Goal: Task Accomplishment & Management: Manage account settings

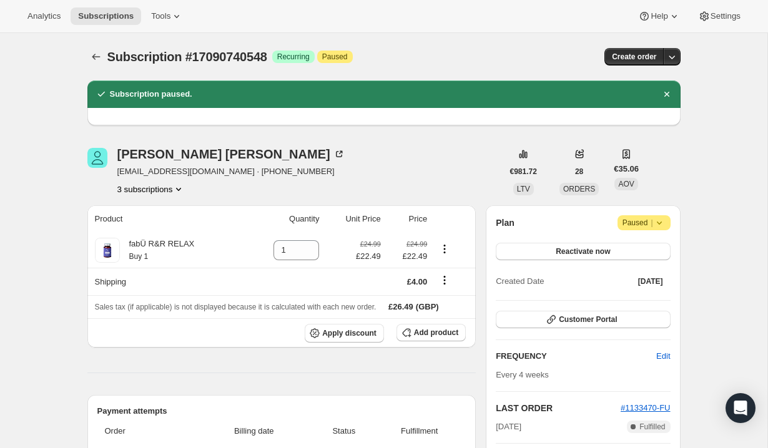
scroll to position [144, 0]
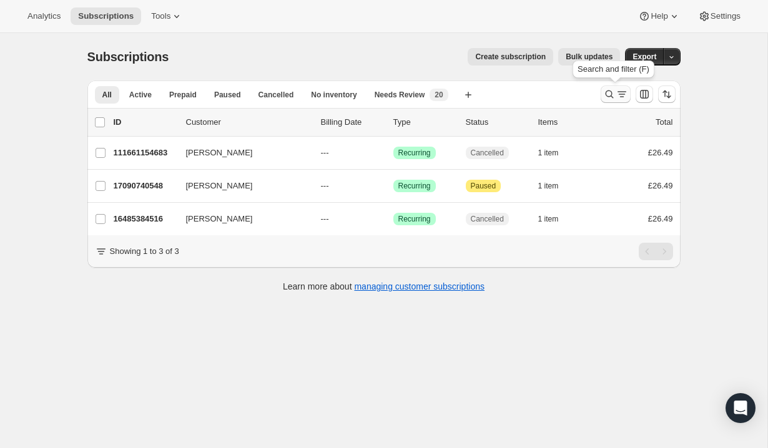
click at [609, 92] on icon "Search and filter results" at bounding box center [609, 94] width 12 height 12
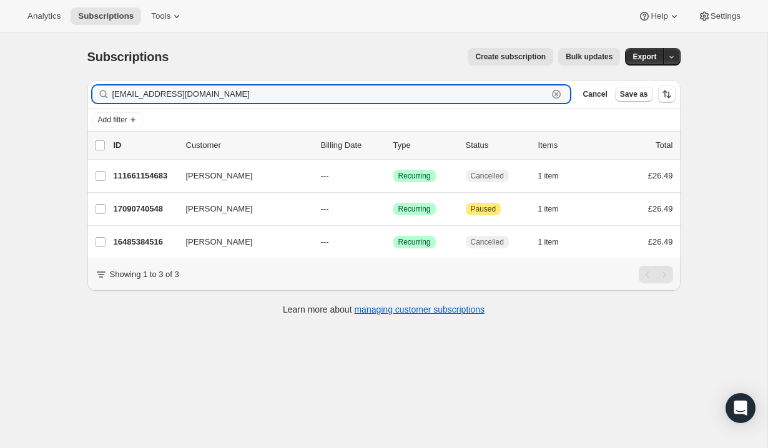
click at [555, 97] on icon "button" at bounding box center [556, 94] width 12 height 12
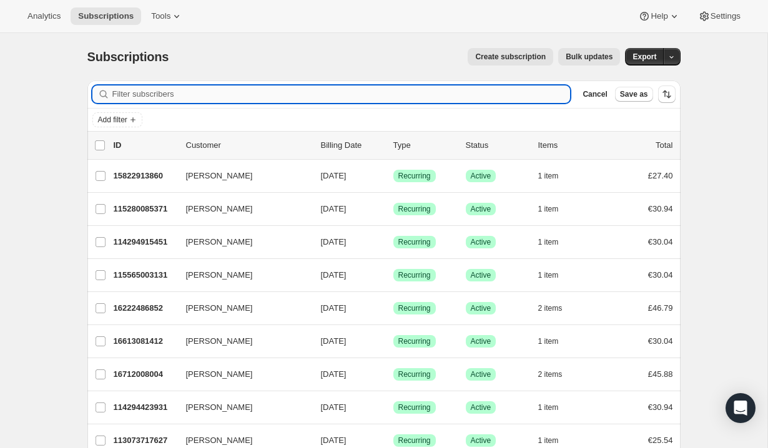
paste input "[EMAIL_ADDRESS][DOMAIN_NAME]"
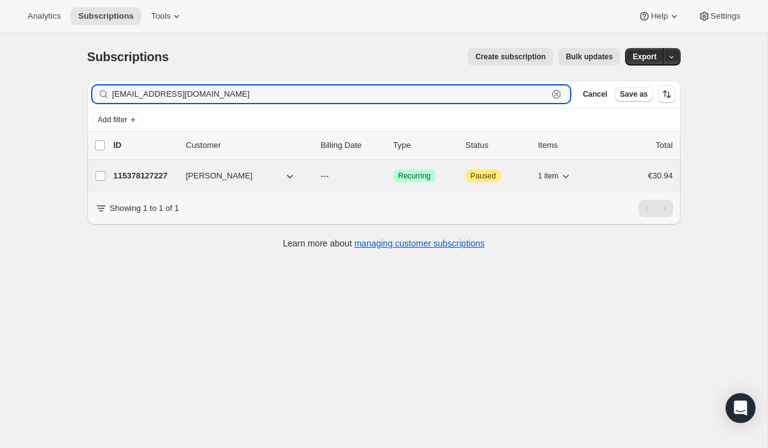
type input "[EMAIL_ADDRESS][DOMAIN_NAME]"
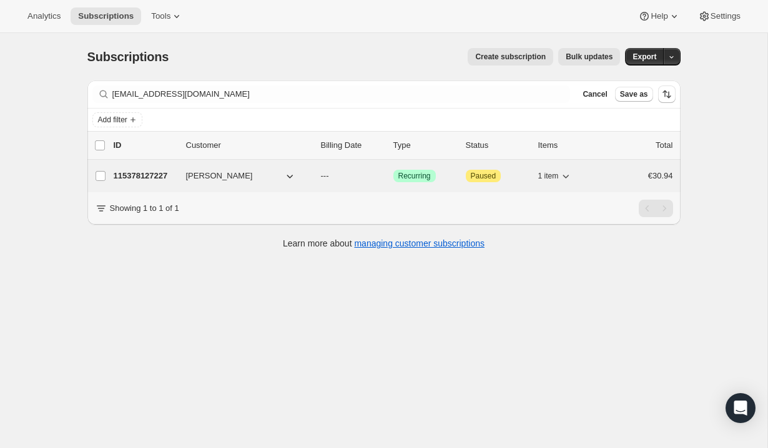
click at [624, 171] on div "€30.94" at bounding box center [641, 176] width 62 height 12
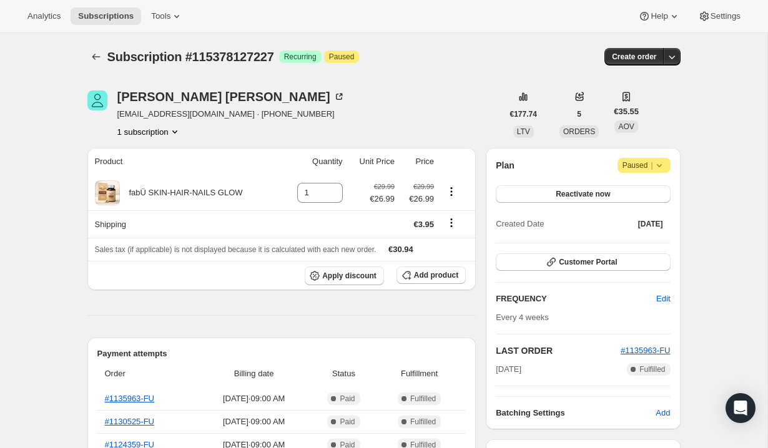
click at [663, 170] on icon at bounding box center [659, 165] width 12 height 12
click at [650, 195] on span "Cancel subscription" at bounding box center [640, 190] width 71 height 12
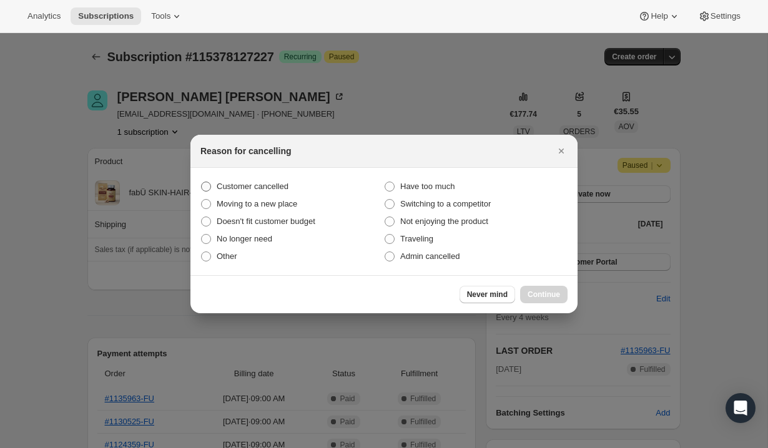
click at [270, 181] on span "Customer cancelled" at bounding box center [253, 186] width 72 height 12
click at [202, 182] on input "Customer cancelled" at bounding box center [201, 182] width 1 height 1
radio input "true"
click at [537, 298] on span "Continue" at bounding box center [543, 295] width 32 height 10
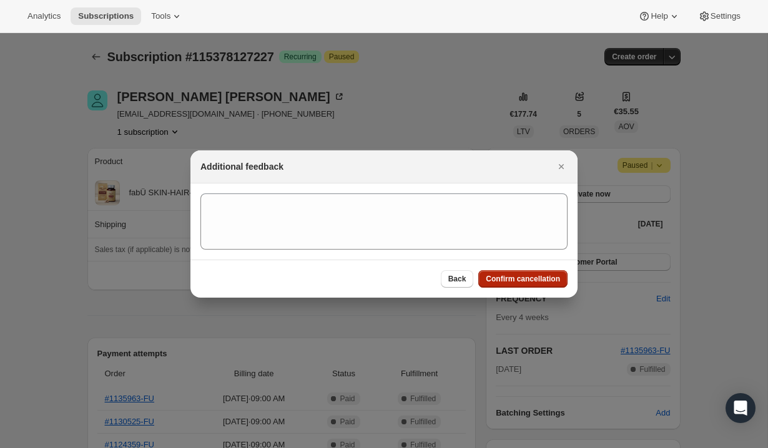
click at [539, 280] on span "Confirm cancellation" at bounding box center [523, 279] width 74 height 10
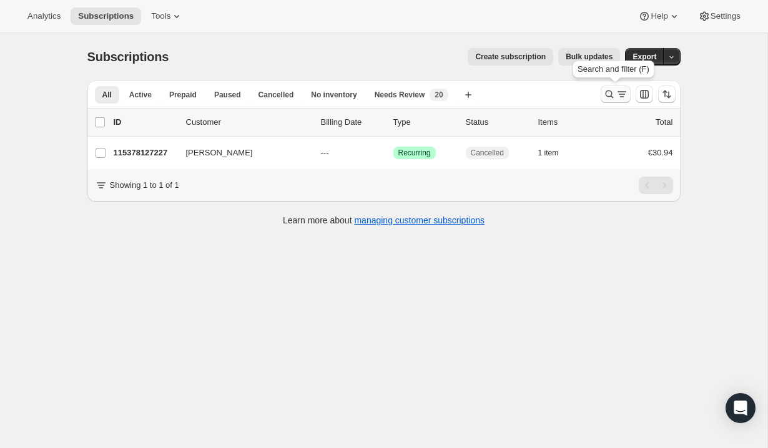
click at [610, 90] on icon "Search and filter results" at bounding box center [609, 94] width 12 height 12
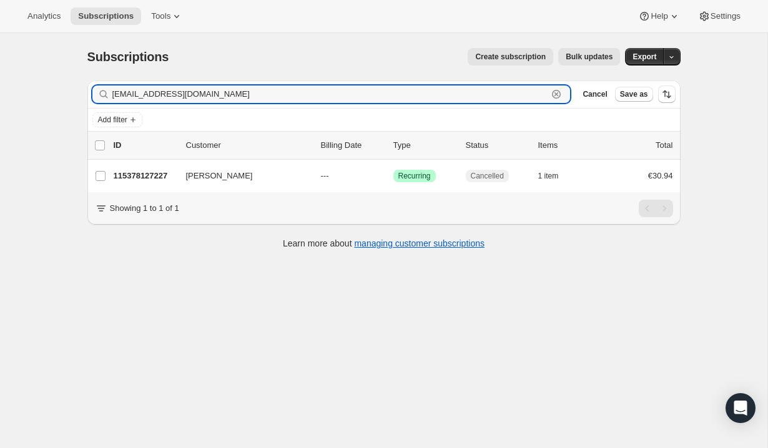
click at [555, 95] on icon "button" at bounding box center [556, 94] width 4 height 4
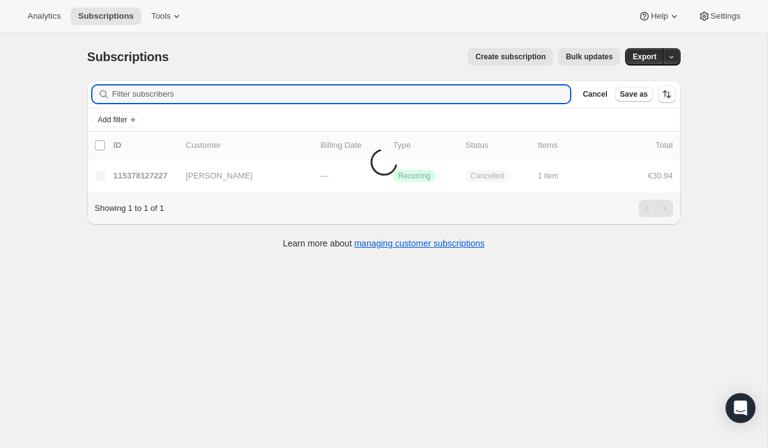
paste input "[EMAIL_ADDRESS][DOMAIN_NAME]"
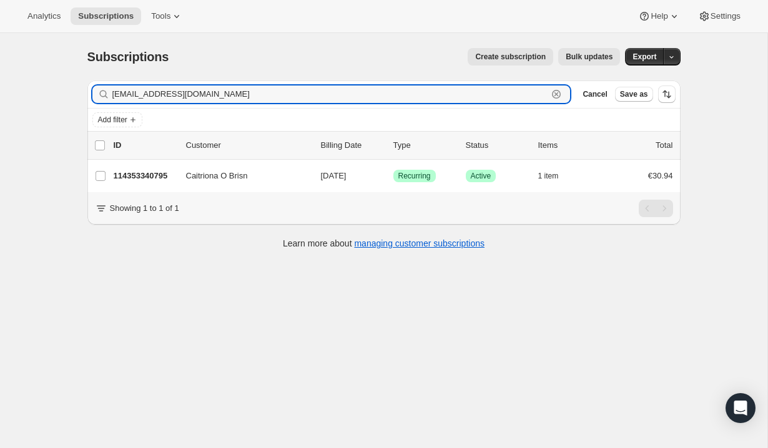
type input "[EMAIL_ADDRESS][DOMAIN_NAME]"
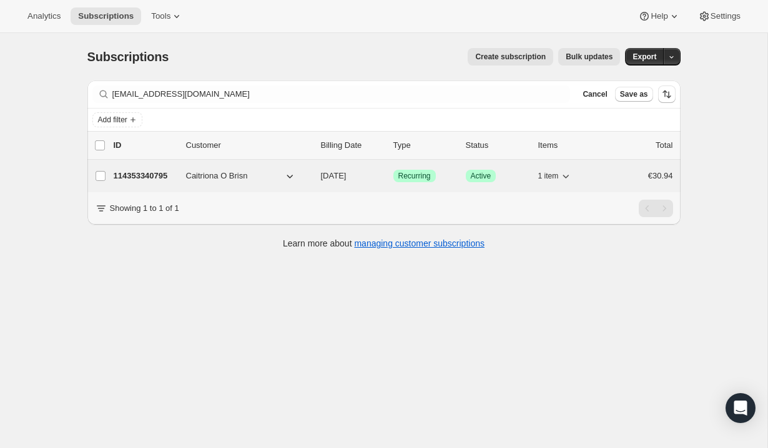
click at [616, 176] on div "€30.94" at bounding box center [641, 176] width 62 height 12
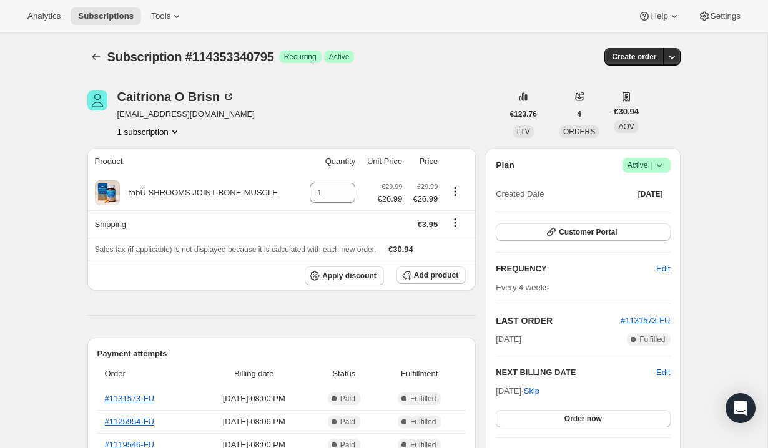
click at [659, 162] on icon at bounding box center [659, 165] width 12 height 12
click at [650, 203] on button "Cancel subscription" at bounding box center [642, 211] width 78 height 20
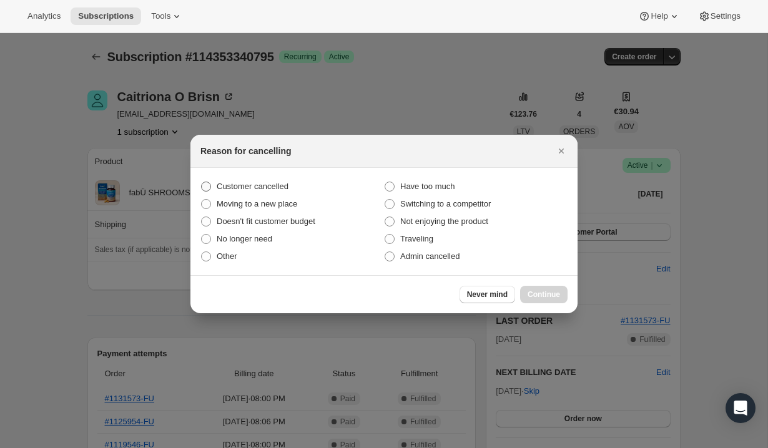
click at [288, 186] on span "Customer cancelled" at bounding box center [253, 186] width 72 height 9
click at [202, 182] on input "Customer cancelled" at bounding box center [201, 182] width 1 height 1
radio input "true"
click at [547, 293] on span "Continue" at bounding box center [543, 295] width 32 height 10
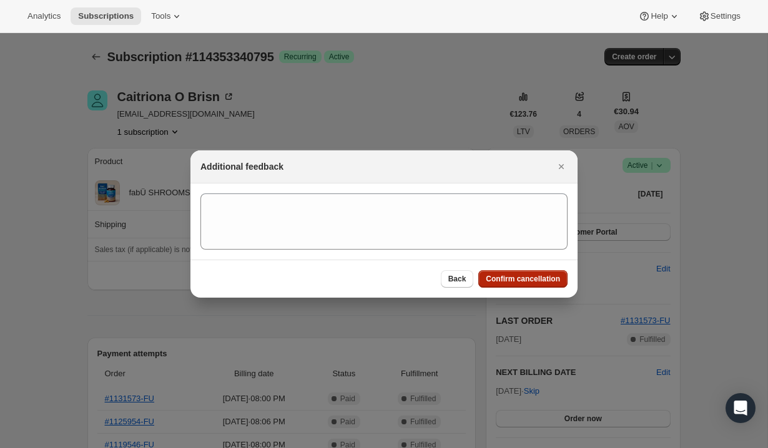
click at [537, 281] on span "Confirm cancellation" at bounding box center [523, 279] width 74 height 10
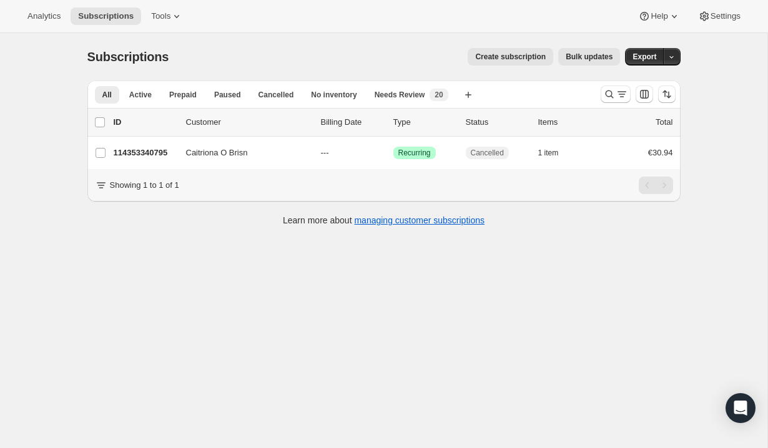
click at [615, 104] on div at bounding box center [637, 94] width 85 height 25
click at [615, 95] on icon "Search and filter results" at bounding box center [621, 94] width 12 height 12
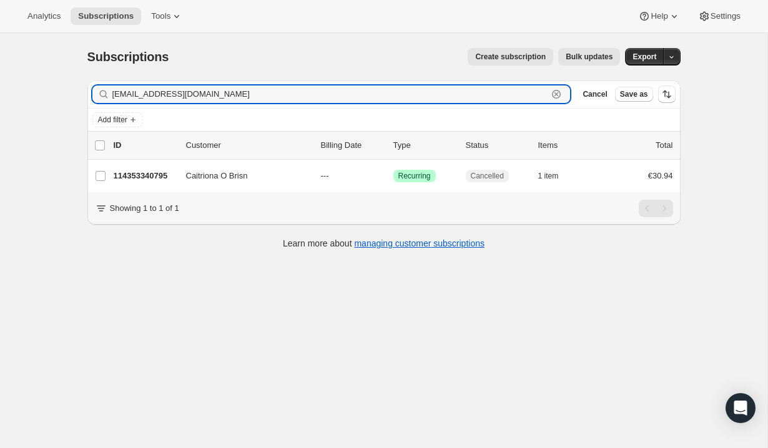
click at [557, 93] on icon "button" at bounding box center [556, 94] width 4 height 4
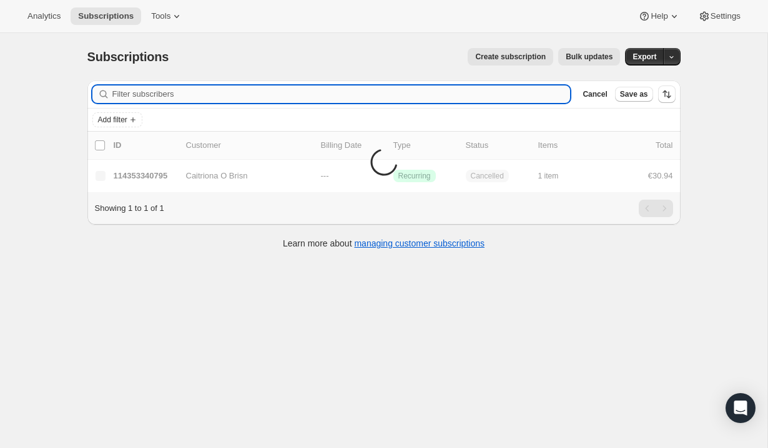
paste input "mary.doody247@gmail.com"
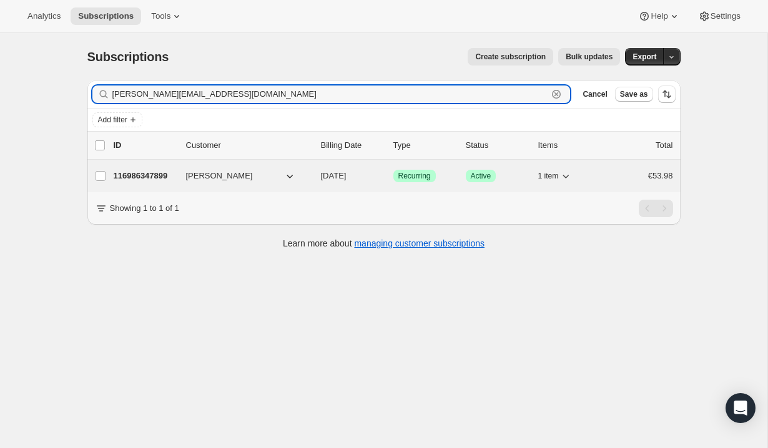
type input "mary.doody247@gmail.com"
click at [617, 177] on div "€53.98" at bounding box center [641, 176] width 62 height 12
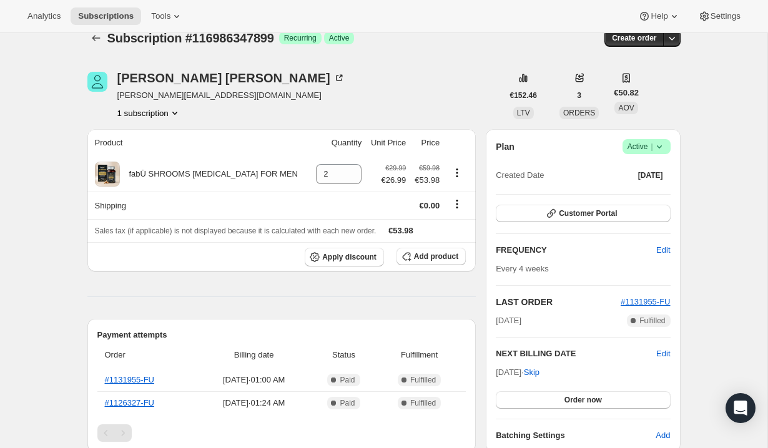
scroll to position [33, 0]
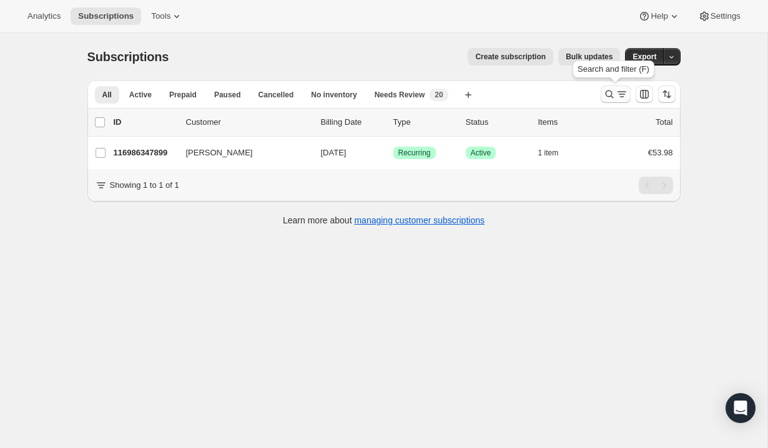
click at [625, 90] on icon "Search and filter results" at bounding box center [621, 94] width 12 height 12
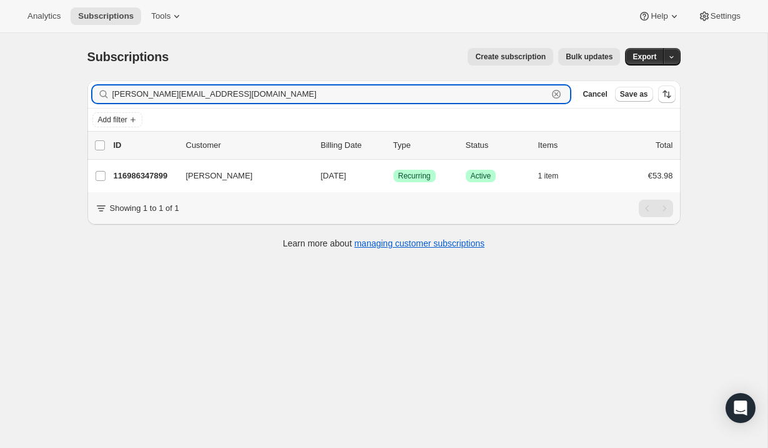
click at [554, 92] on icon "button" at bounding box center [556, 94] width 12 height 12
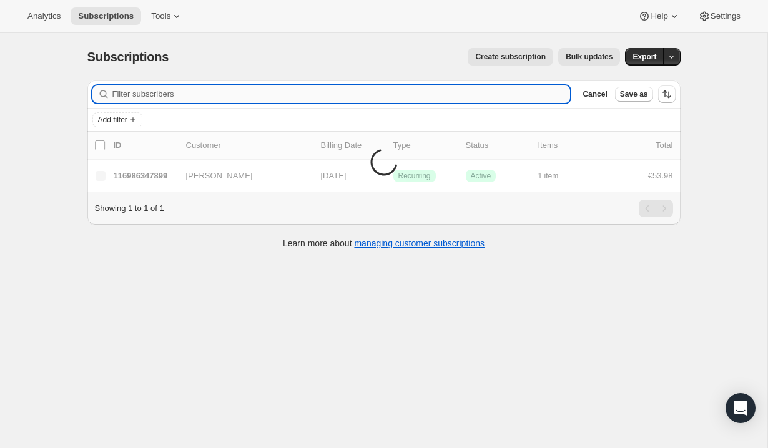
paste input "mary.doody247@gmail.com"
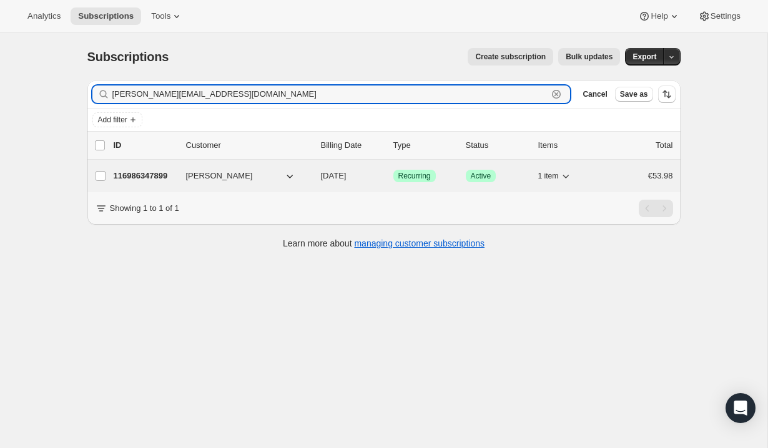
type input "mary.doody247@gmail.com"
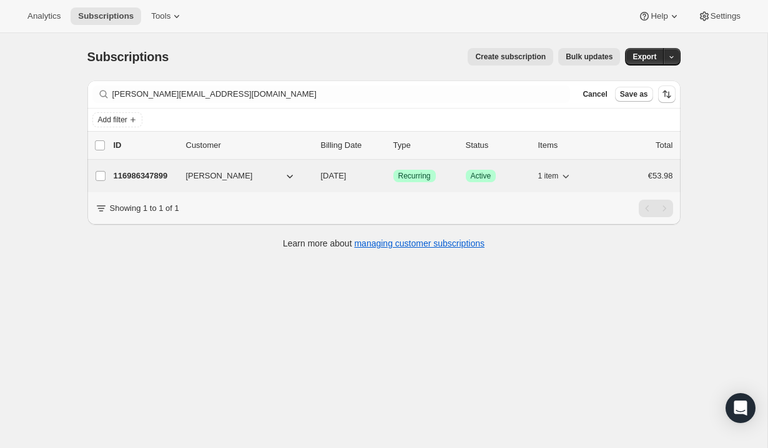
click at [632, 170] on div "€53.98" at bounding box center [641, 176] width 62 height 12
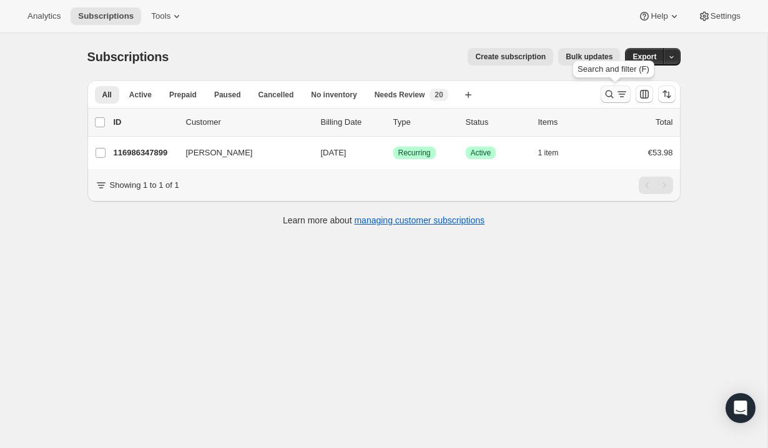
click at [610, 88] on icon "Search and filter results" at bounding box center [609, 94] width 12 height 12
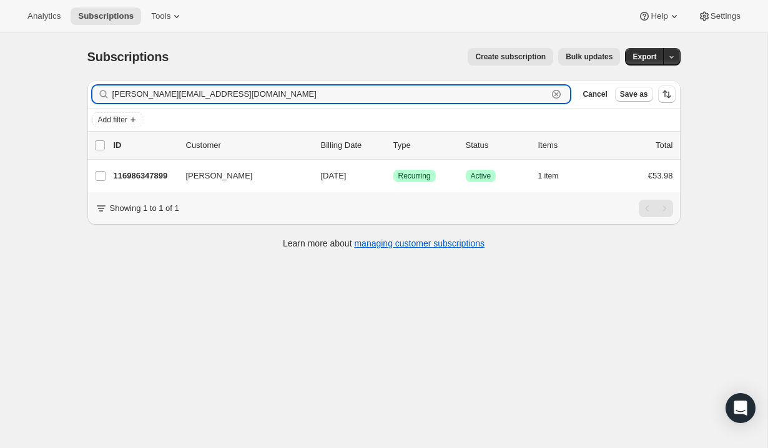
click at [555, 92] on icon "button" at bounding box center [556, 94] width 12 height 12
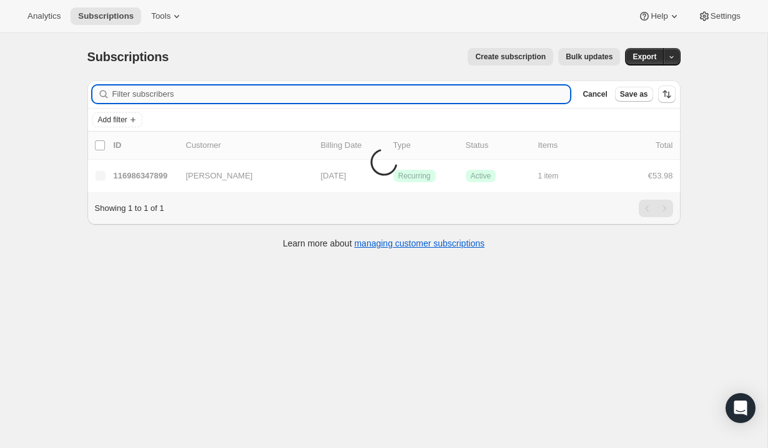
paste input "michellequigley24@hotmail.com"
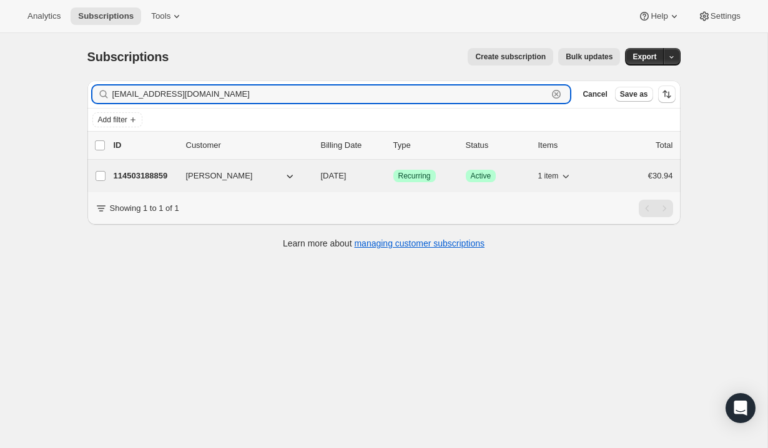
type input "michellequigley24@hotmail.com"
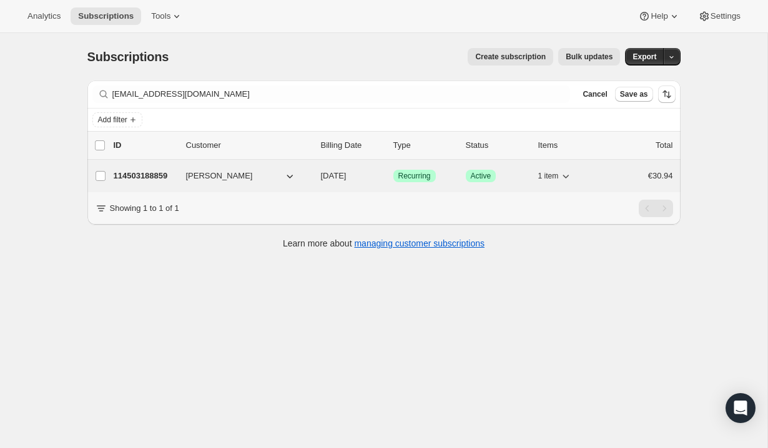
click at [588, 167] on div "1 item" at bounding box center [569, 175] width 62 height 17
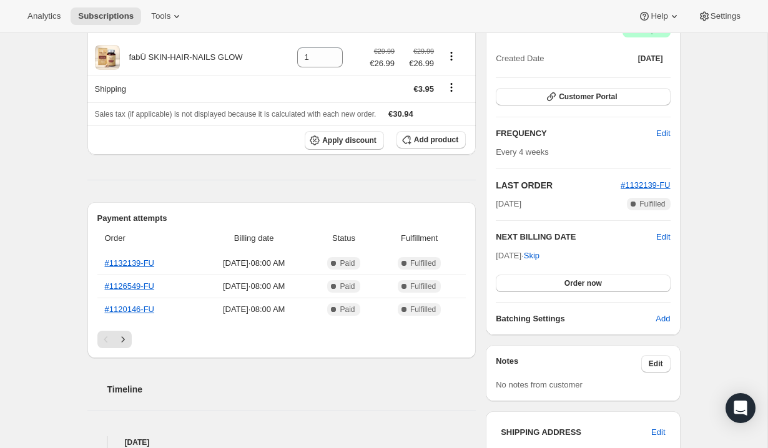
scroll to position [14, 0]
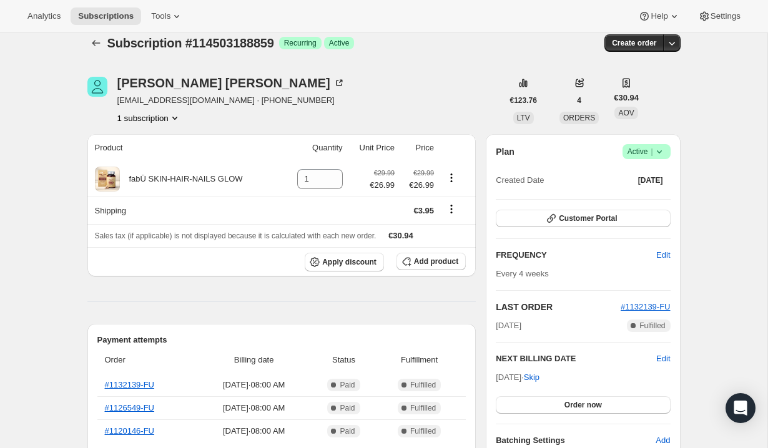
click at [667, 149] on span "Success Active |" at bounding box center [646, 151] width 48 height 15
click at [648, 195] on span "Cancel subscription" at bounding box center [642, 197] width 71 height 9
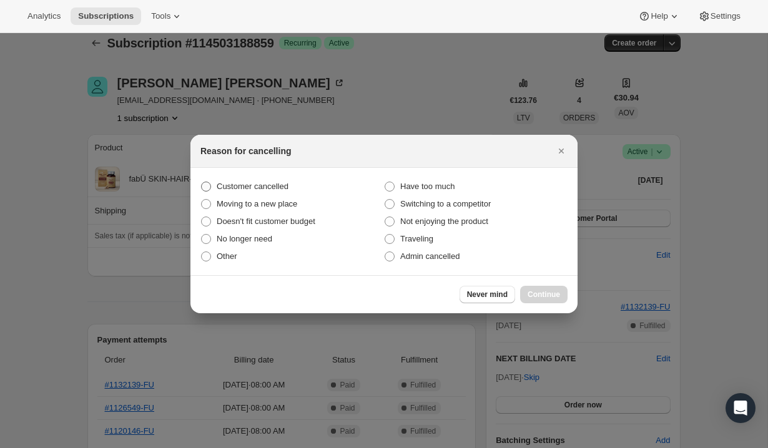
click at [261, 187] on span "Customer cancelled" at bounding box center [253, 186] width 72 height 9
click at [202, 182] on input "Customer cancelled" at bounding box center [201, 182] width 1 height 1
radio input "true"
click at [556, 301] on button "Continue" at bounding box center [543, 294] width 47 height 17
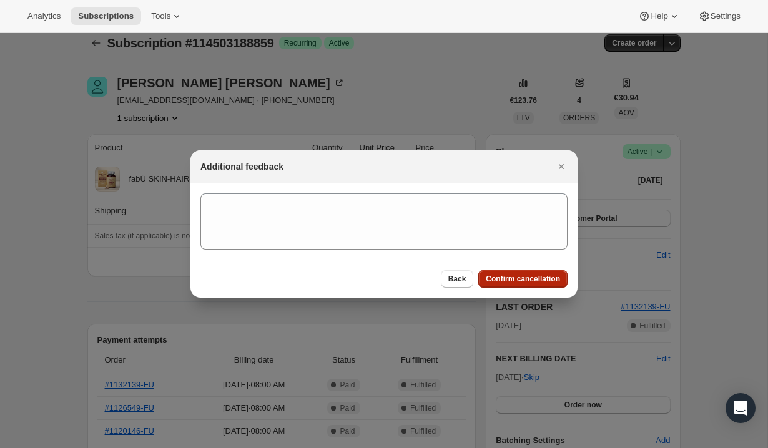
click at [536, 282] on span "Confirm cancellation" at bounding box center [523, 279] width 74 height 10
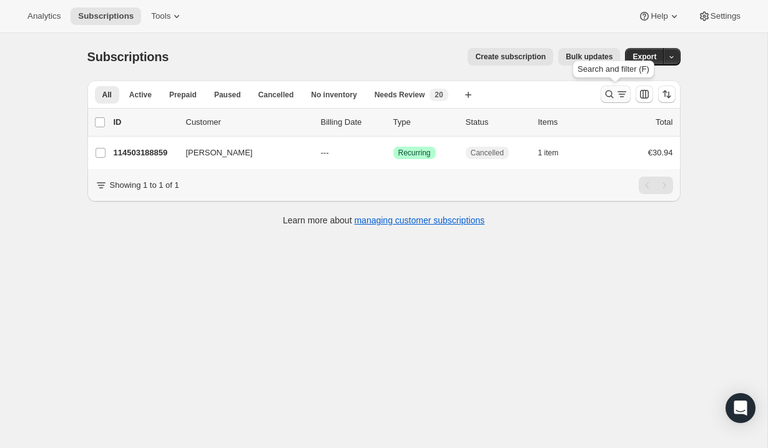
click at [614, 100] on icon "Search and filter results" at bounding box center [609, 94] width 12 height 12
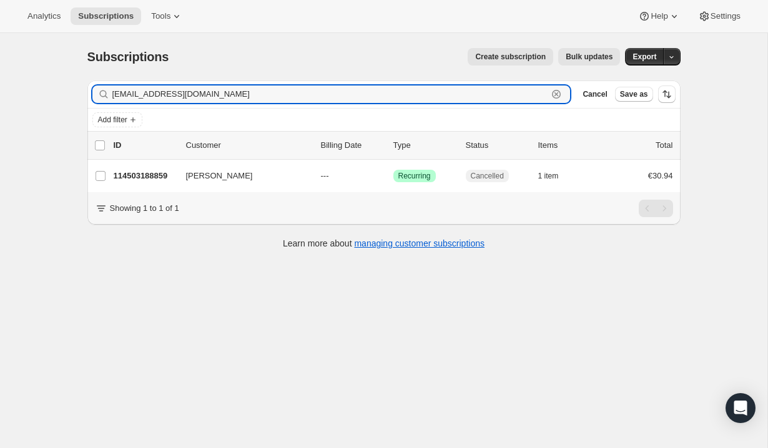
click at [560, 94] on icon "button" at bounding box center [556, 94] width 12 height 12
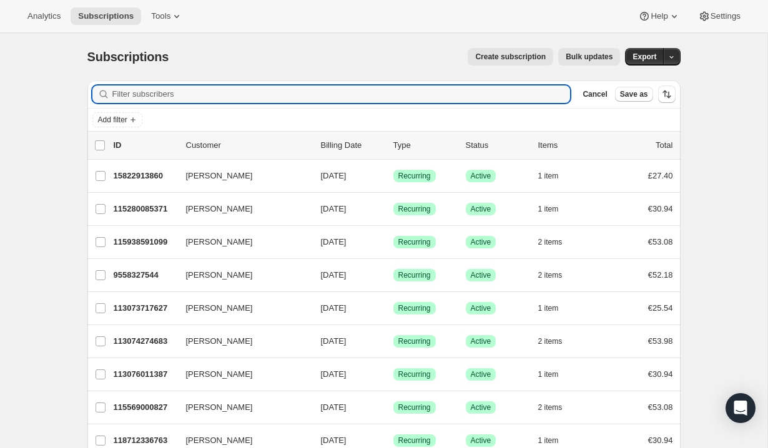
paste input "marcellamcrory@hotmail.com"
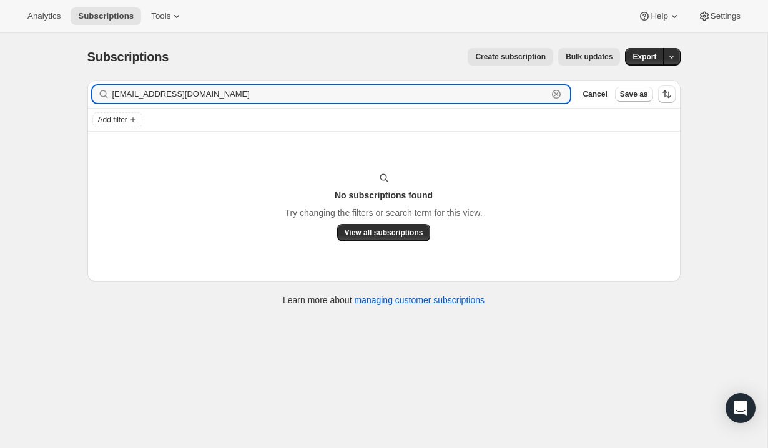
type input "marcellamcrory@hotmail.com"
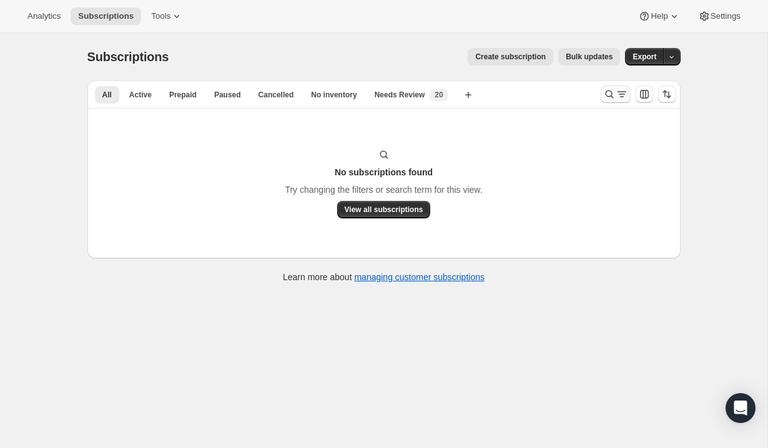
click at [612, 97] on icon "Search and filter results" at bounding box center [609, 94] width 8 height 8
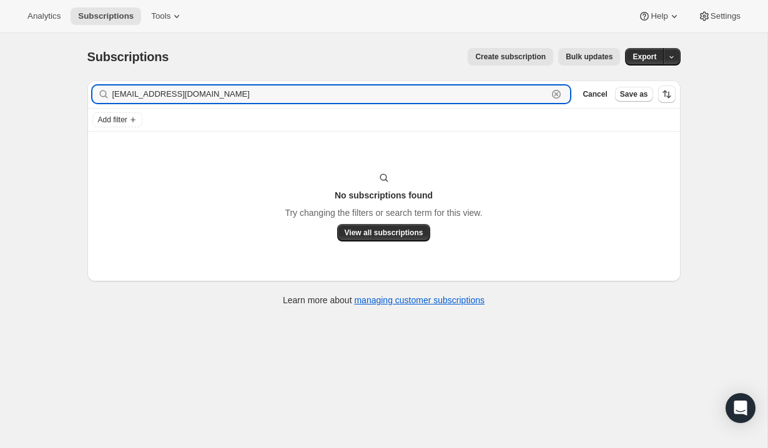
click at [554, 94] on icon "button" at bounding box center [556, 94] width 12 height 12
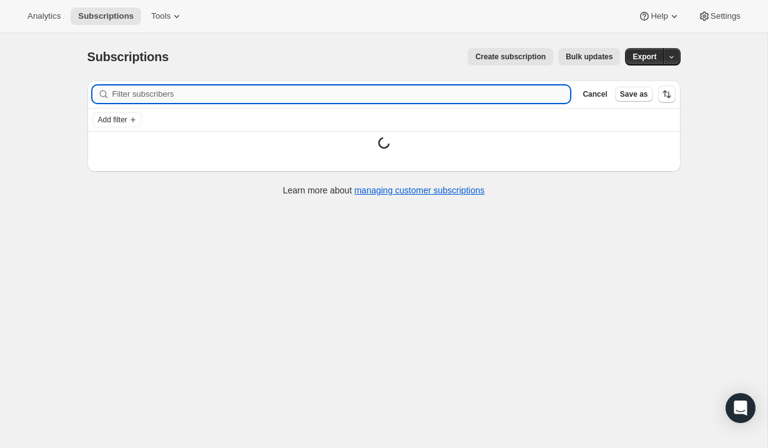
paste input "miriamavbutler@gmail.com"
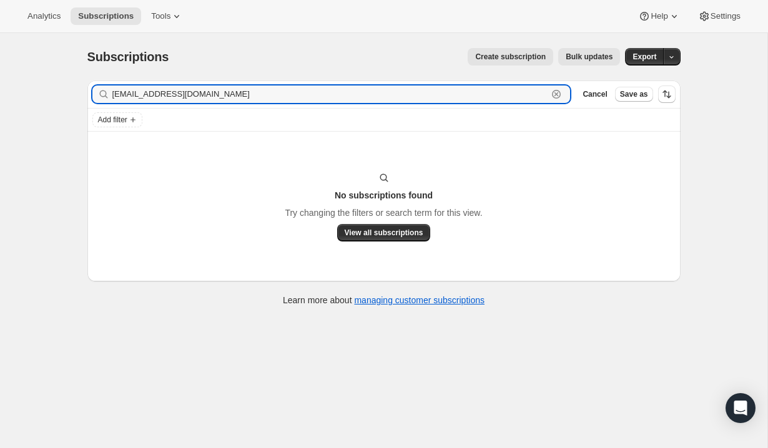
type input "miriamavbutler@gmail.com"
click at [553, 95] on icon "button" at bounding box center [556, 94] width 12 height 12
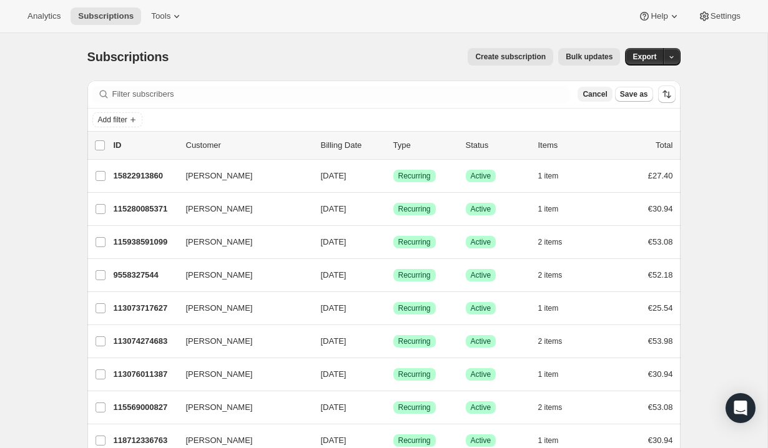
click at [594, 98] on span "Cancel" at bounding box center [594, 94] width 24 height 10
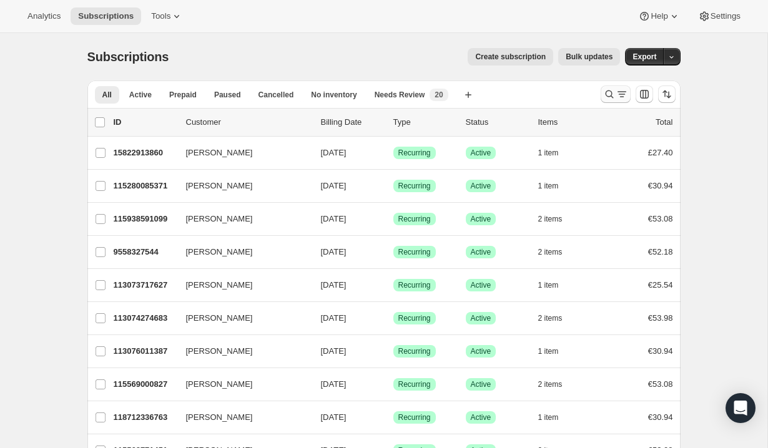
click at [613, 99] on icon "Search and filter results" at bounding box center [609, 94] width 12 height 12
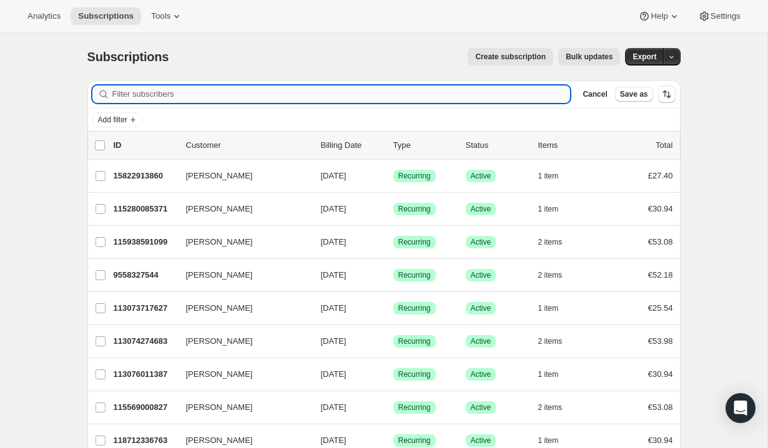
paste input "mirhannigan@yahoo.co.uk"
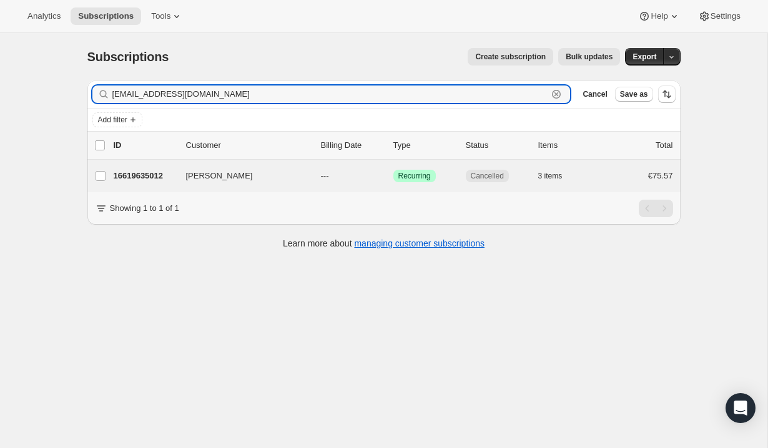
type input "mirhannigan@yahoo.co.uk"
click at [615, 163] on div "Miriam Hannigan 16619635012 Miriam Hannigan --- Success Recurring Cancelled 3 i…" at bounding box center [383, 176] width 593 height 32
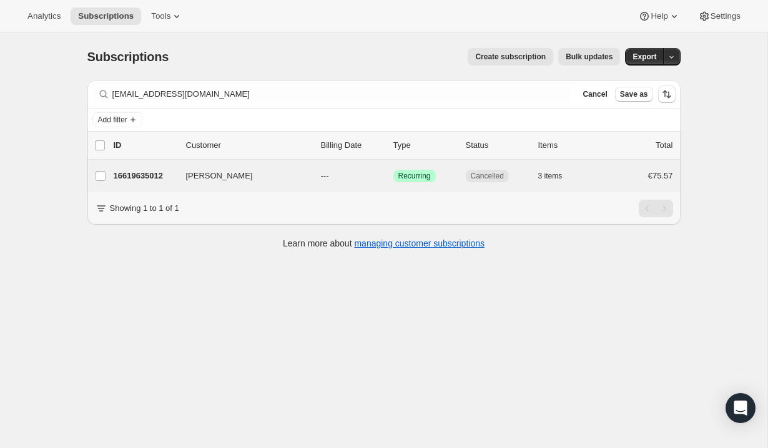
click at [634, 167] on div "Miriam Hannigan 16619635012 Miriam Hannigan --- Success Recurring Cancelled 3 i…" at bounding box center [383, 176] width 593 height 32
click at [618, 172] on div "€75.57" at bounding box center [641, 176] width 62 height 12
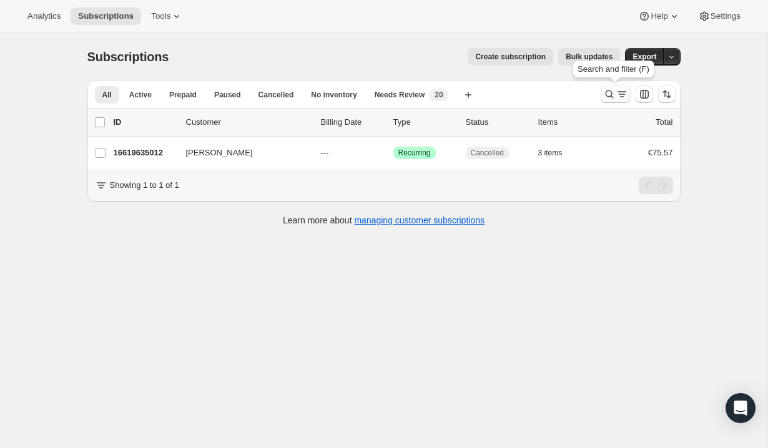
click at [618, 92] on icon "Search and filter results" at bounding box center [621, 91] width 9 height 1
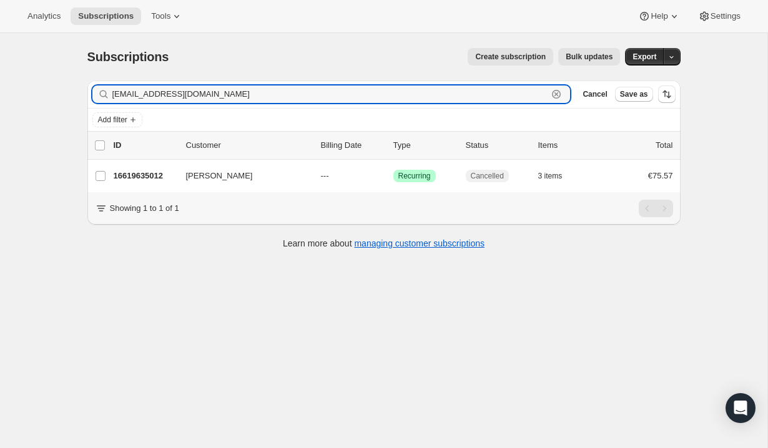
click at [559, 94] on icon "button" at bounding box center [556, 94] width 12 height 12
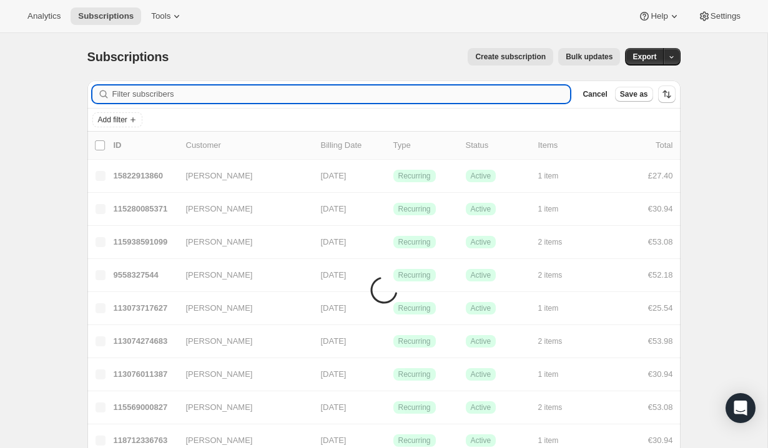
paste input "pod8983@hotmail.com"
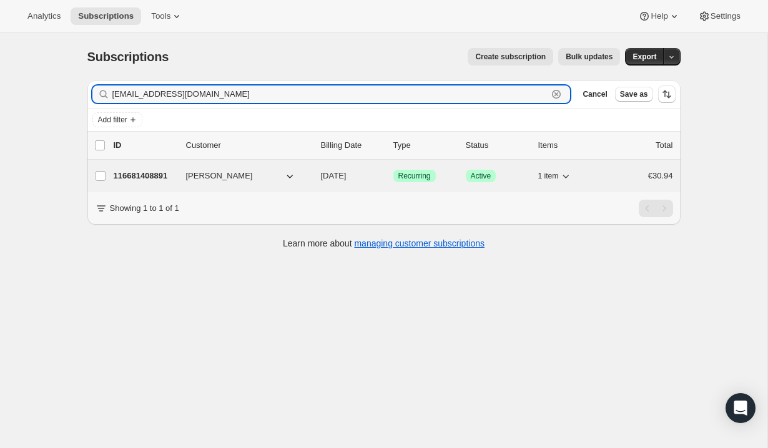
type input "pod8983@hotmail.com"
click at [604, 169] on div "116681408891 Miriam Kelly 11/09/2025 Success Recurring Success Active 1 item €3…" at bounding box center [393, 175] width 559 height 17
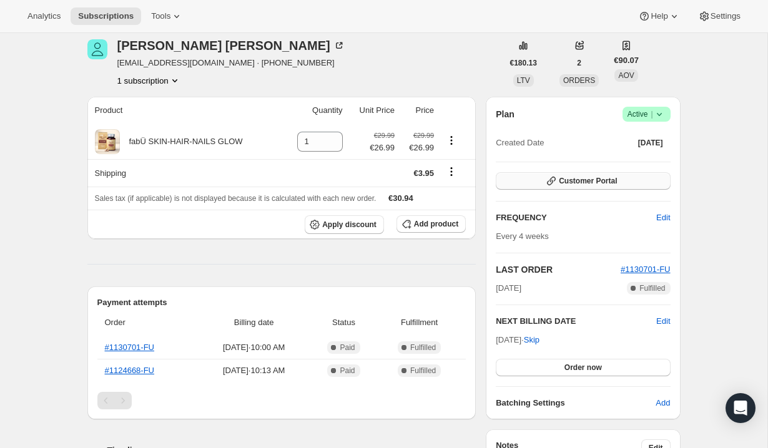
scroll to position [92, 0]
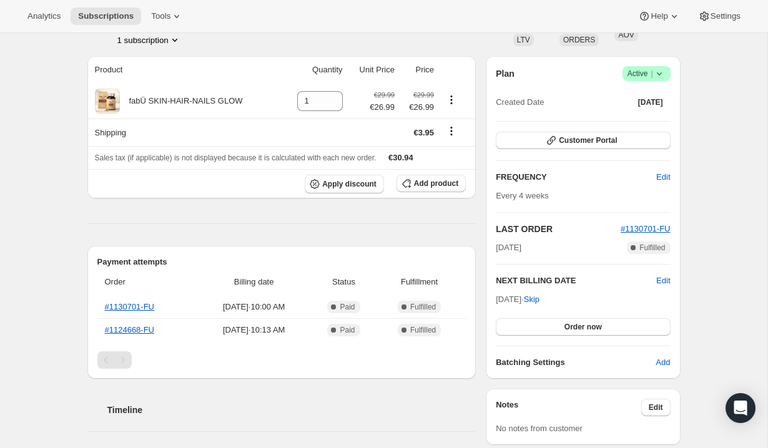
click at [663, 74] on icon at bounding box center [659, 73] width 12 height 12
click at [635, 122] on span "Cancel subscription" at bounding box center [642, 119] width 71 height 9
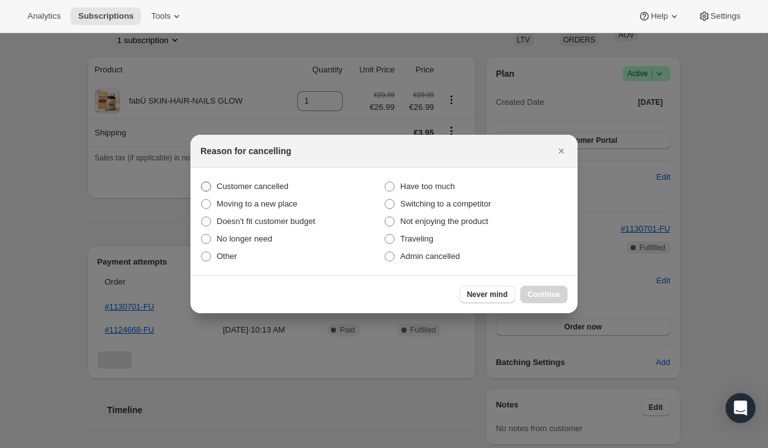
click at [283, 189] on span "Customer cancelled" at bounding box center [253, 186] width 72 height 9
click at [202, 182] on input "Customer cancelled" at bounding box center [201, 182] width 1 height 1
radio input "true"
click at [548, 299] on span "Continue" at bounding box center [543, 295] width 32 height 10
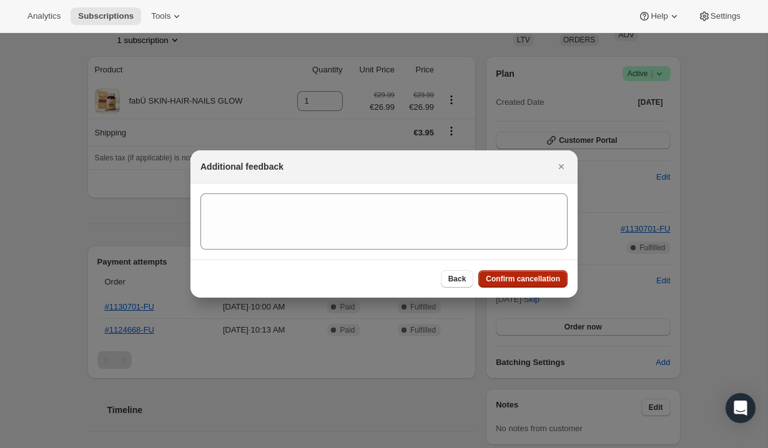
click at [534, 272] on button "Confirm cancellation" at bounding box center [522, 278] width 89 height 17
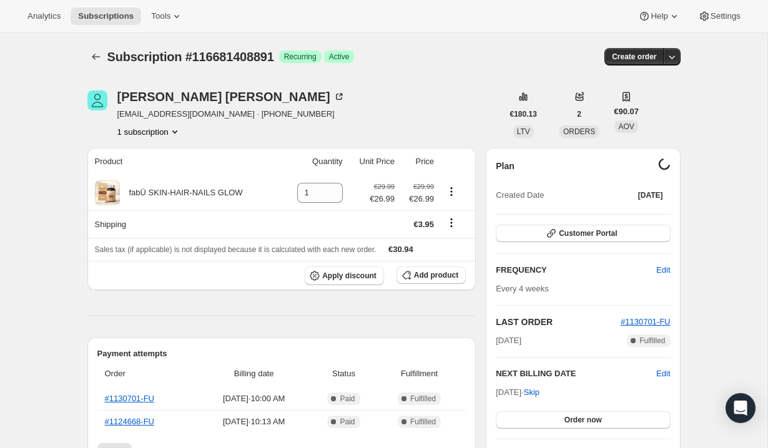
scroll to position [92, 0]
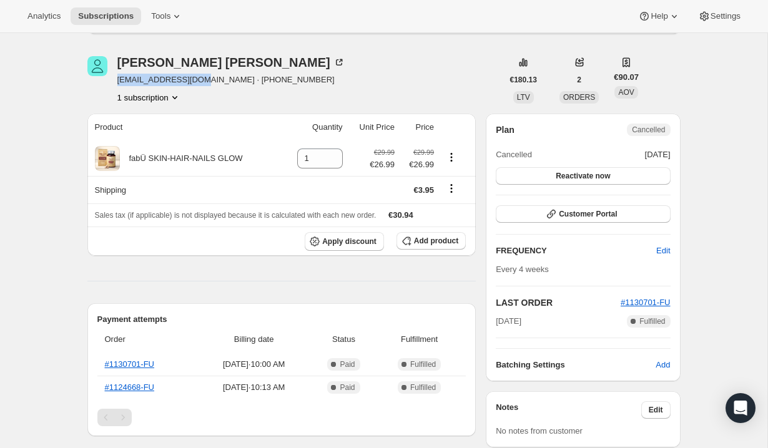
drag, startPoint x: 119, startPoint y: 82, endPoint x: 207, endPoint y: 86, distance: 88.1
click at [207, 86] on span "pod8983@hotmail.com · +353868872858" at bounding box center [231, 80] width 228 height 12
copy span "pod8983@hotmail.com"
click at [281, 88] on div "Miriam Kelly pod8983@hotmail.com · +353868872858 1 subscription" at bounding box center [294, 79] width 415 height 47
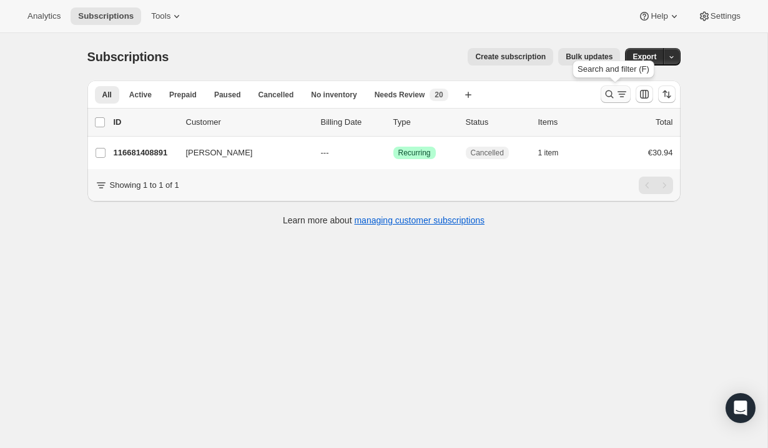
click at [611, 96] on icon "Search and filter results" at bounding box center [609, 94] width 12 height 12
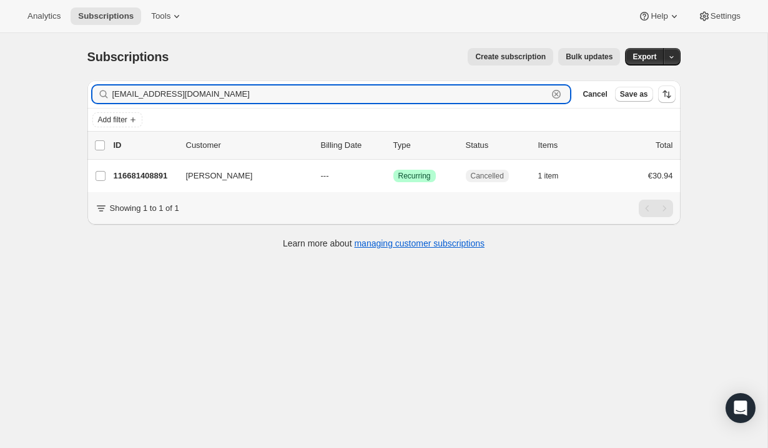
click at [559, 90] on icon "button" at bounding box center [556, 94] width 12 height 12
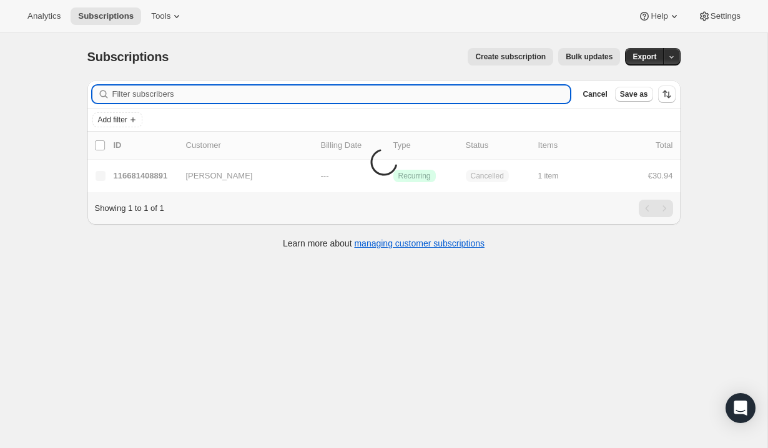
paste input "alexandrarichardson@me.com"
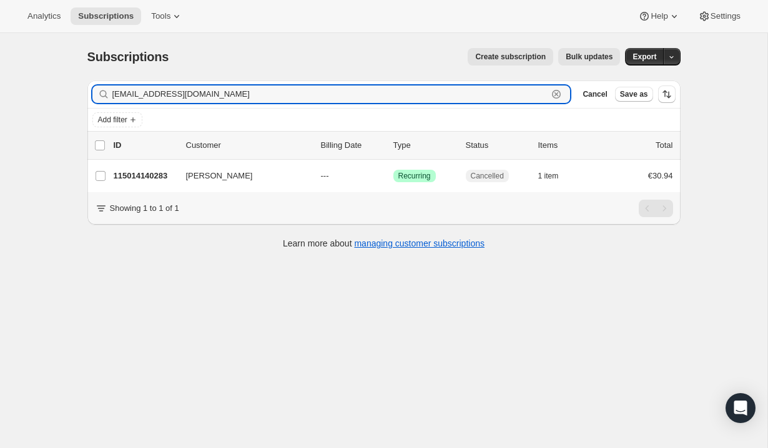
type input "alexandrarichardson@me.com"
click at [557, 90] on icon "button" at bounding box center [556, 94] width 9 height 9
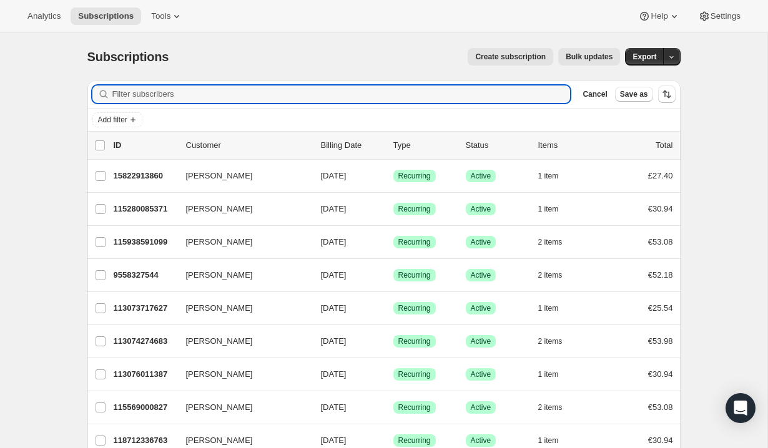
click at [479, 82] on div "Filter subscribers Cancel Save as" at bounding box center [383, 94] width 593 height 27
click at [469, 92] on input "Filter subscribers" at bounding box center [341, 94] width 458 height 17
paste input "alexandrarichardson@me.com"
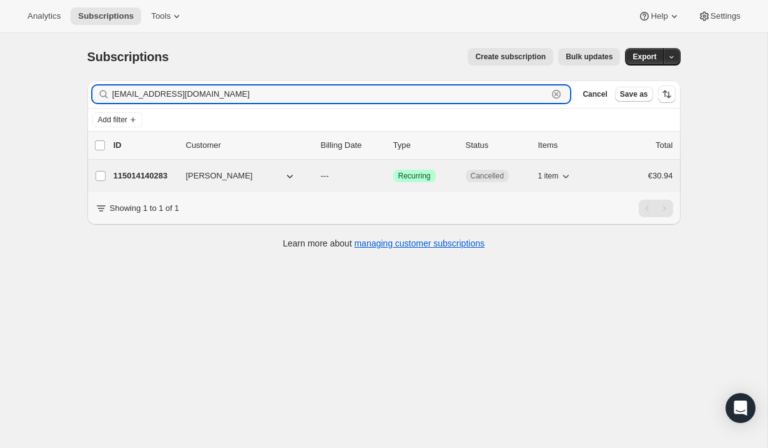
type input "alexandrarichardson@me.com"
click at [607, 170] on div "115014140283 Alex Richardson --- Success Recurring Cancelled 1 item €30.94" at bounding box center [393, 175] width 559 height 17
